Goal: Navigation & Orientation: Find specific page/section

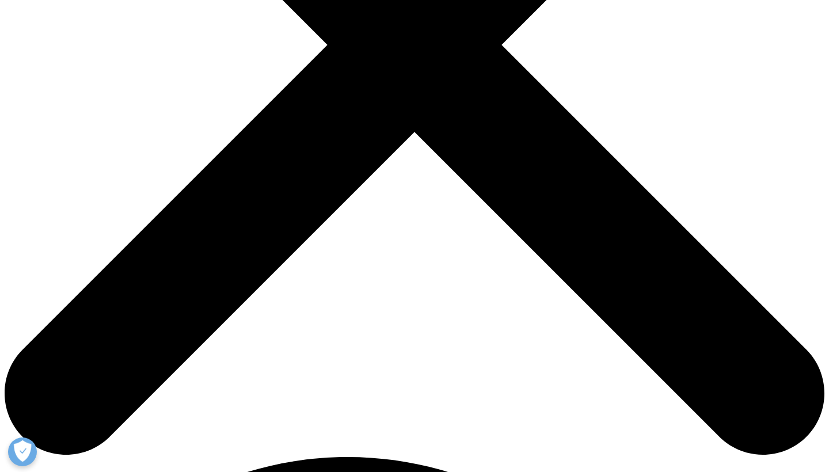
scroll to position [397, 0]
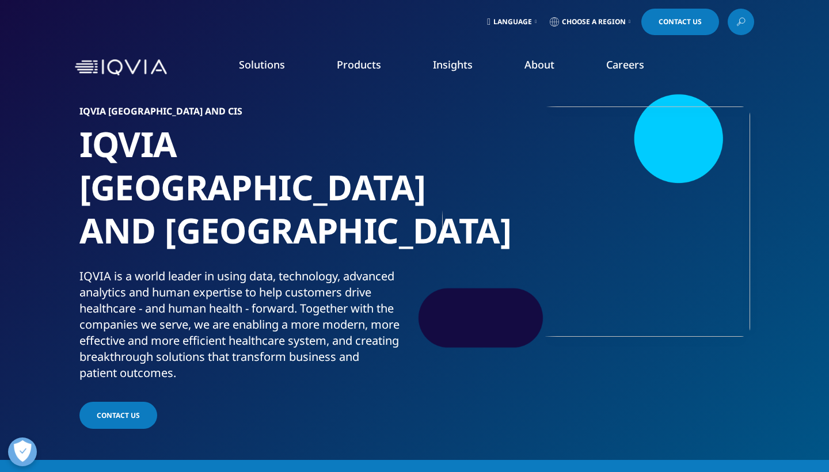
click at [609, 22] on span "Choose a Region" at bounding box center [594, 21] width 64 height 9
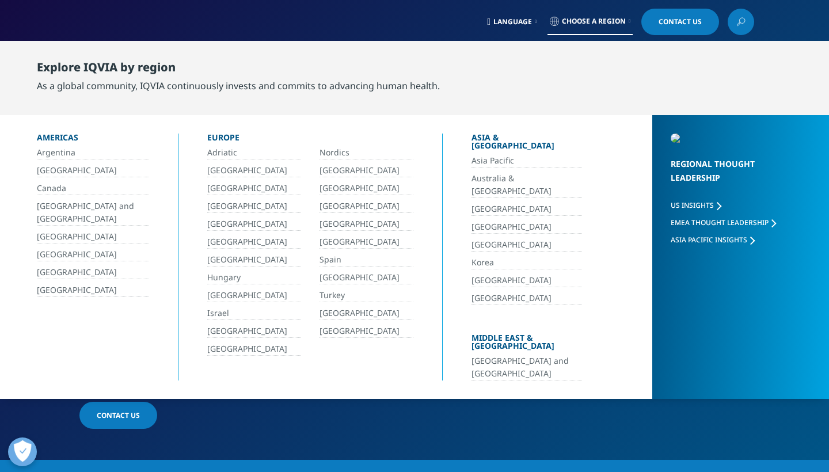
click at [480, 220] on link "[GEOGRAPHIC_DATA]" at bounding box center [526, 226] width 110 height 13
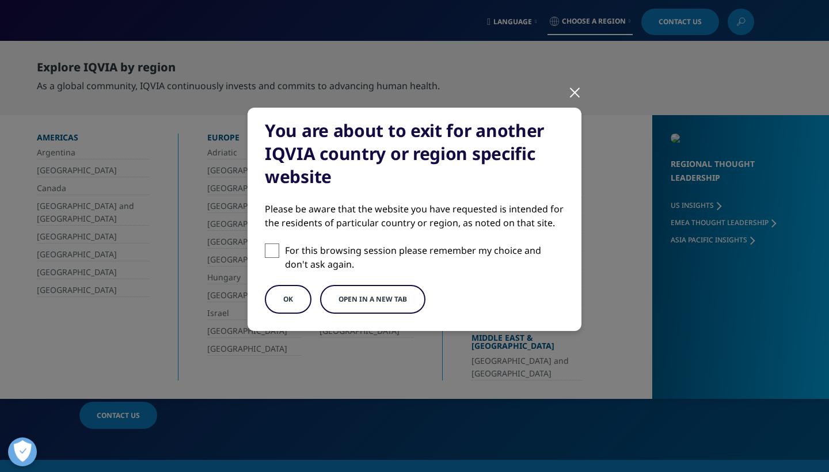
click at [285, 301] on button "OK" at bounding box center [288, 299] width 47 height 29
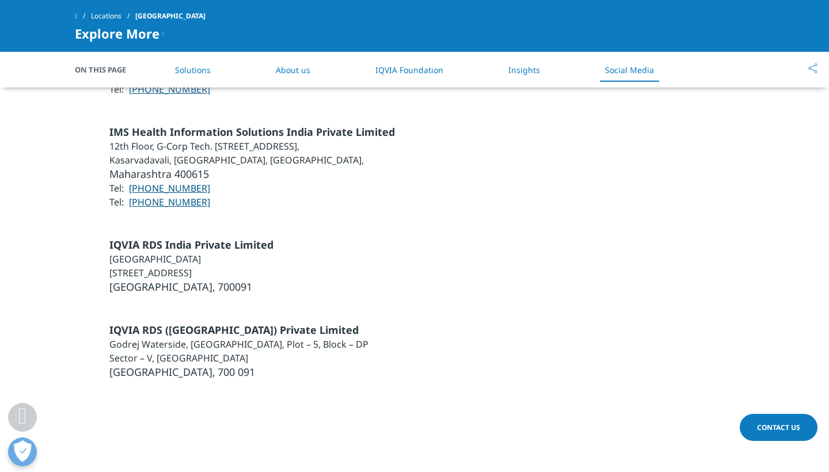
scroll to position [2902, 0]
